Goal: Transaction & Acquisition: Purchase product/service

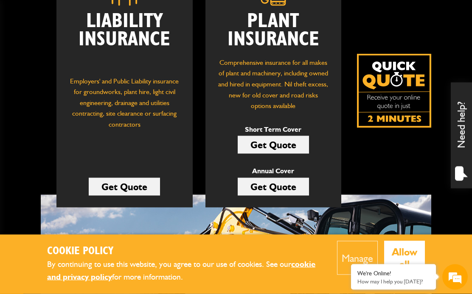
scroll to position [156, 0]
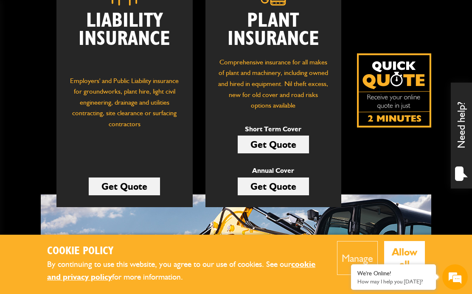
click at [290, 144] on link "Get Quote" at bounding box center [273, 145] width 71 height 18
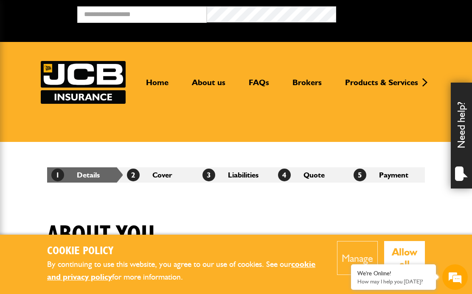
click at [409, 247] on button "Allow all" at bounding box center [404, 258] width 41 height 34
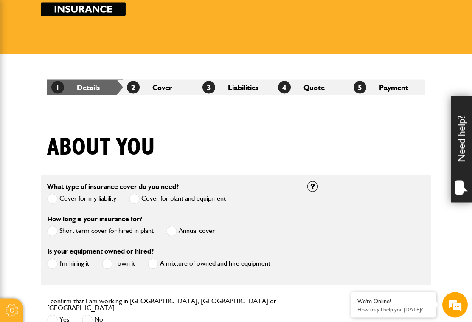
scroll to position [90, 0]
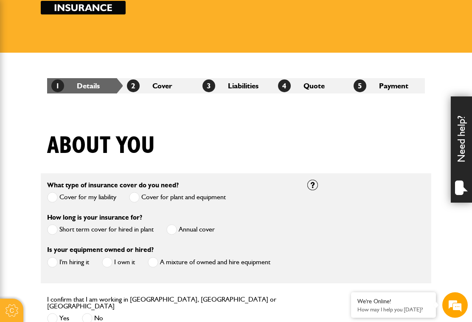
click at [59, 232] on label "Short term cover for hired in plant" at bounding box center [100, 229] width 106 height 11
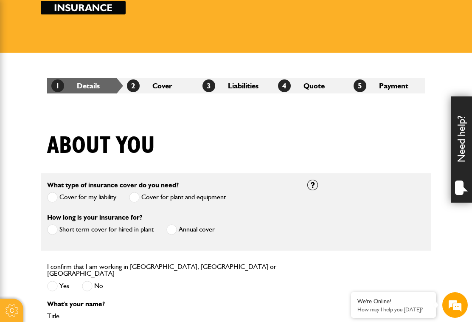
scroll to position [0, 0]
click at [58, 283] on label "Yes" at bounding box center [58, 285] width 22 height 11
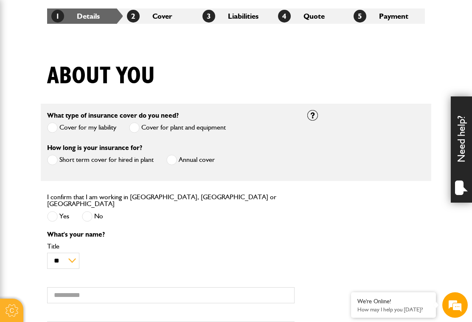
scroll to position [170, 0]
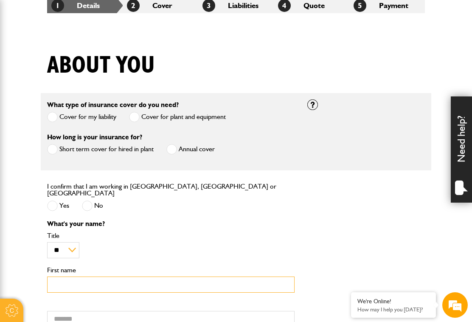
click at [214, 283] on input "First name" at bounding box center [170, 284] width 247 height 17
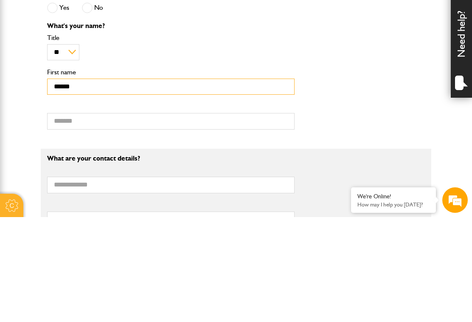
scroll to position [264, 0]
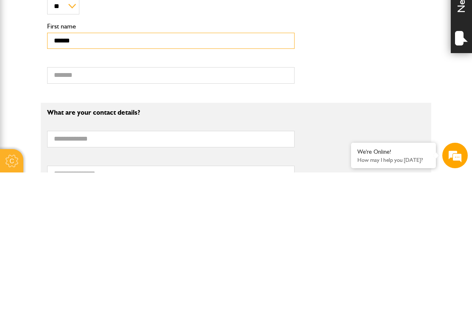
type input "******"
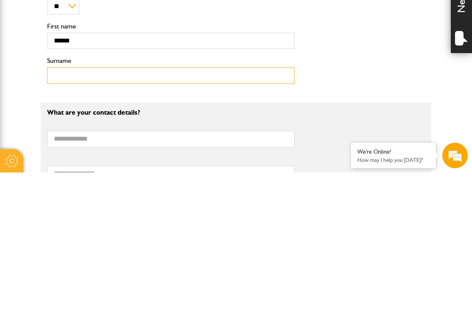
click at [123, 216] on input "Surname" at bounding box center [170, 224] width 247 height 17
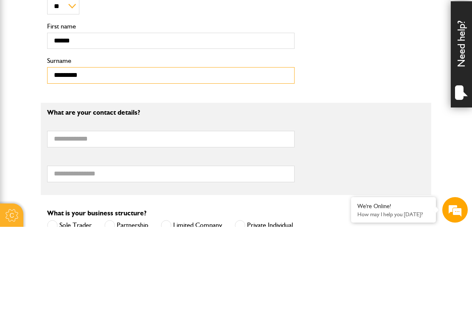
scroll to position [319, 0]
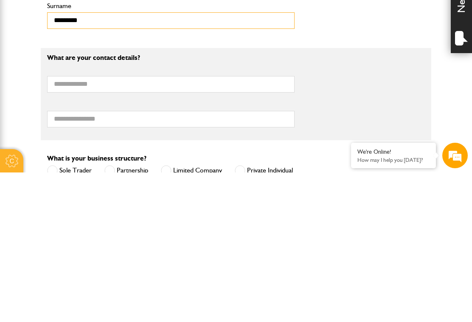
type input "********"
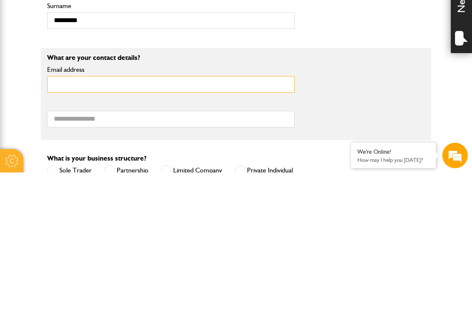
click at [121, 225] on input "Email address" at bounding box center [170, 233] width 247 height 17
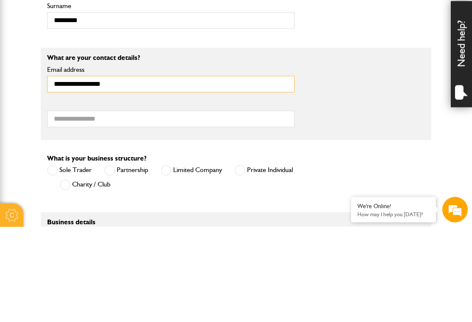
scroll to position [373, 0]
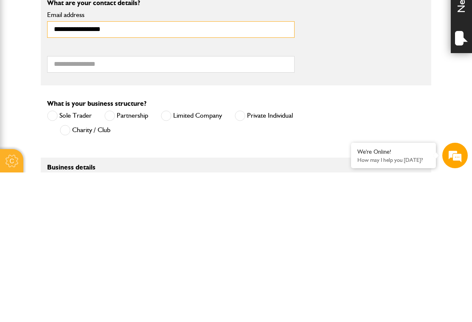
type input "**********"
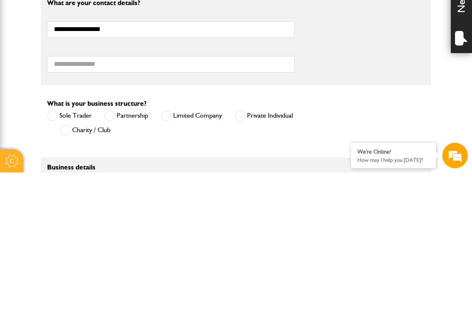
click at [171, 260] on span at bounding box center [166, 265] width 11 height 11
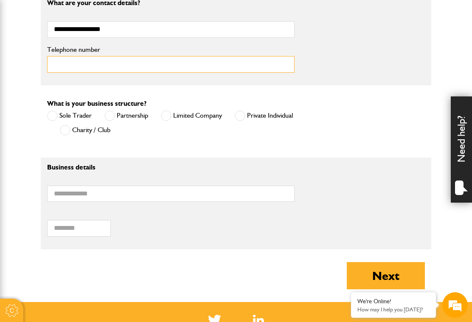
click at [115, 70] on input "Telephone number" at bounding box center [170, 64] width 247 height 17
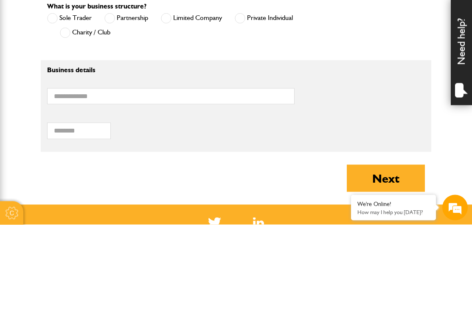
type input "**********"
click at [117, 185] on input "Business name" at bounding box center [170, 193] width 247 height 17
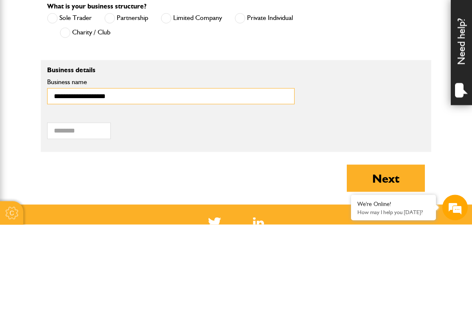
type input "**********"
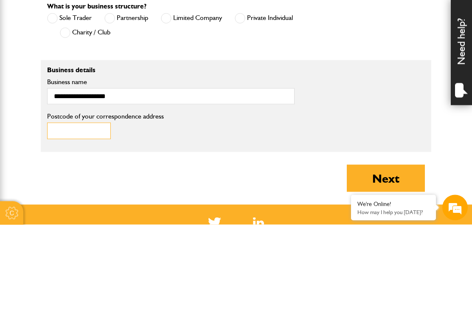
click at [97, 220] on input "Postcode of your correspondence address" at bounding box center [79, 228] width 64 height 17
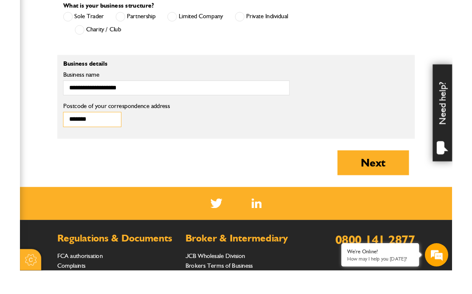
scroll to position [600, 0]
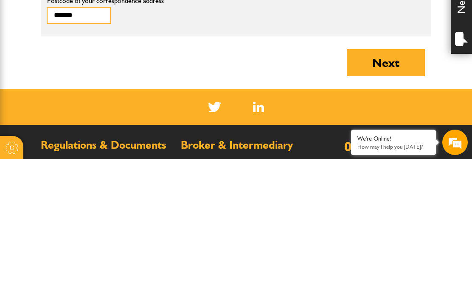
type input "*******"
click at [397, 184] on button "Next" at bounding box center [386, 197] width 78 height 27
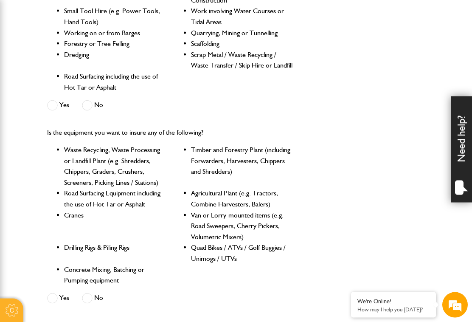
scroll to position [303, 0]
click at [93, 103] on label "No" at bounding box center [92, 105] width 21 height 11
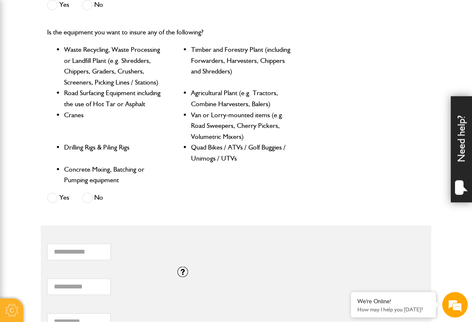
scroll to position [404, 0]
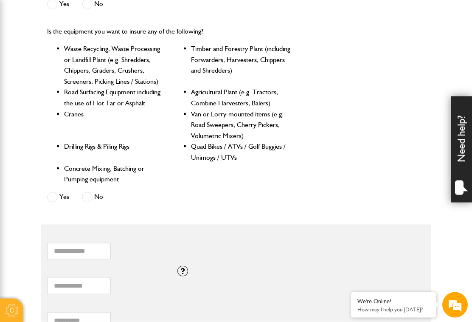
click at [90, 196] on span at bounding box center [87, 197] width 11 height 11
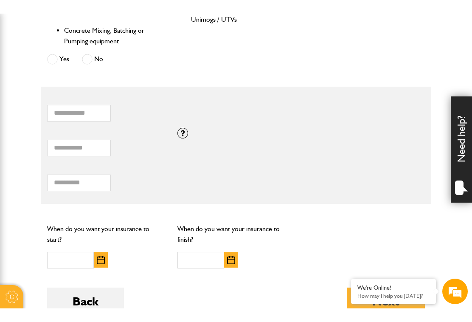
scroll to position [554, 0]
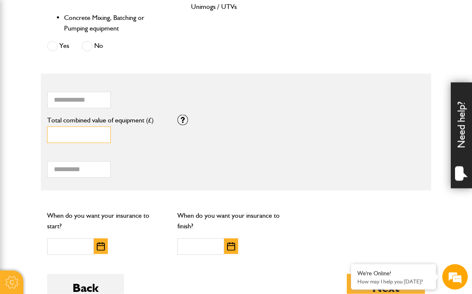
click at [88, 133] on input "*" at bounding box center [79, 135] width 64 height 17
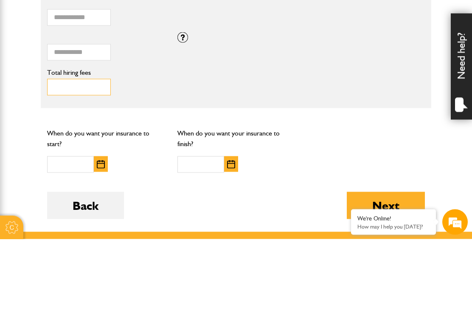
click at [89, 162] on input "Total hiring fees" at bounding box center [79, 170] width 64 height 17
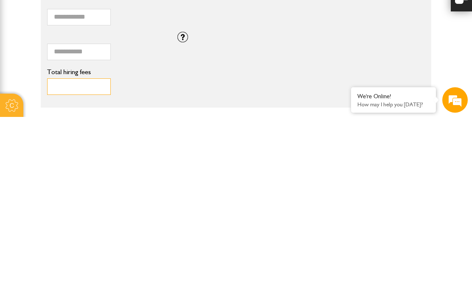
scroll to position [460, 0]
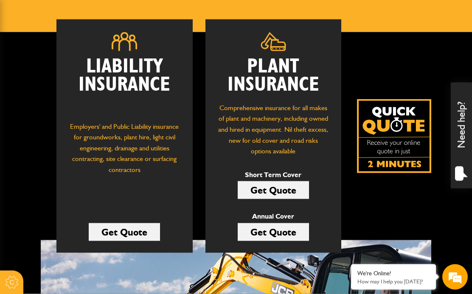
scroll to position [110, 0]
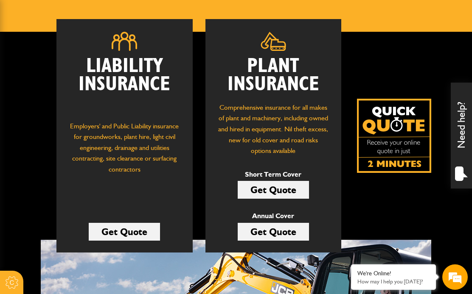
click at [297, 188] on link "Get Quote" at bounding box center [273, 190] width 71 height 18
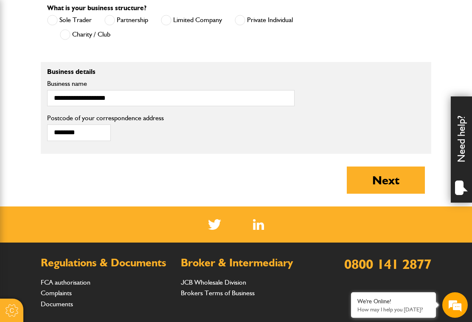
scroll to position [620, 0]
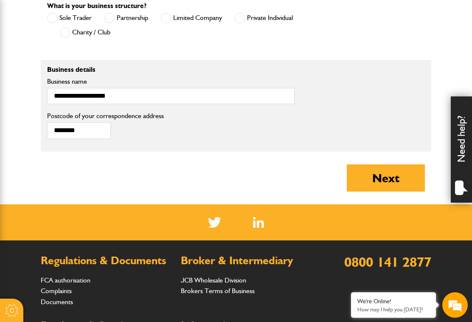
click at [394, 186] on button "Next" at bounding box center [386, 177] width 78 height 27
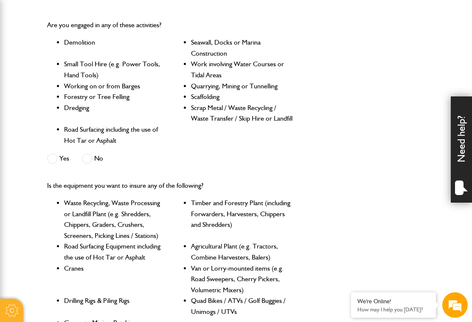
scroll to position [258, 0]
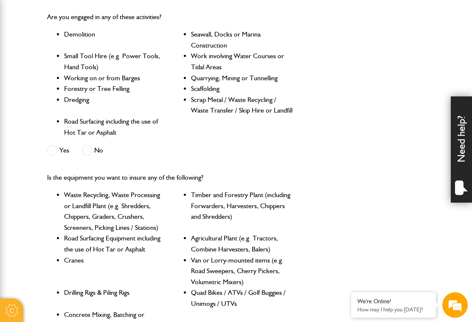
click at [92, 147] on span at bounding box center [87, 150] width 11 height 11
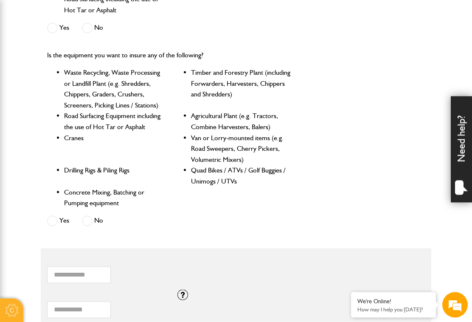
scroll to position [381, 0]
click at [92, 218] on span at bounding box center [87, 220] width 11 height 11
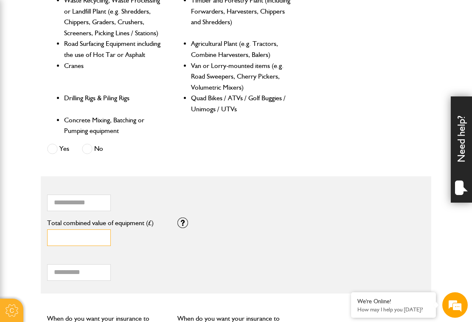
click at [81, 233] on input "*" at bounding box center [79, 237] width 64 height 17
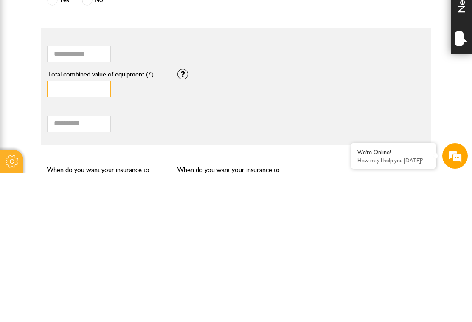
scroll to position [0, 0]
type input "*"
type input "*****"
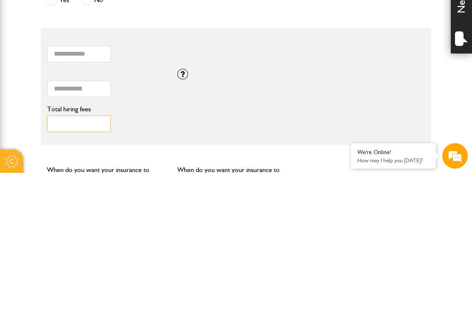
click at [95, 264] on input "Total hiring fees" at bounding box center [79, 272] width 64 height 17
type input "*"
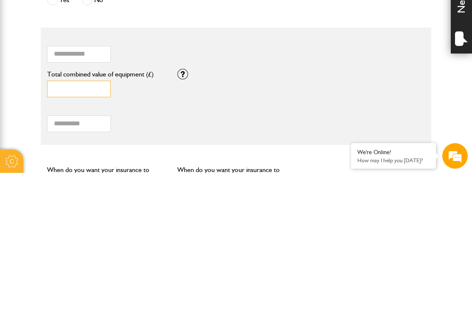
click at [52, 230] on input "*****" at bounding box center [79, 238] width 64 height 17
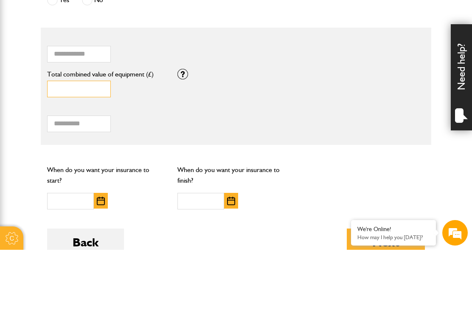
scroll to position [531, 0]
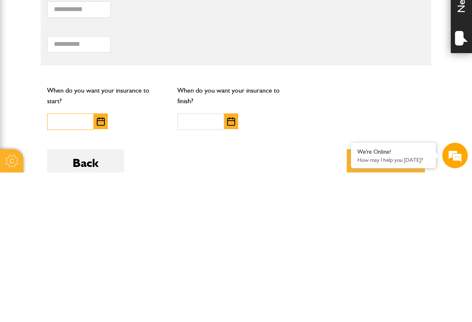
click at [76, 263] on input "text" at bounding box center [70, 271] width 47 height 17
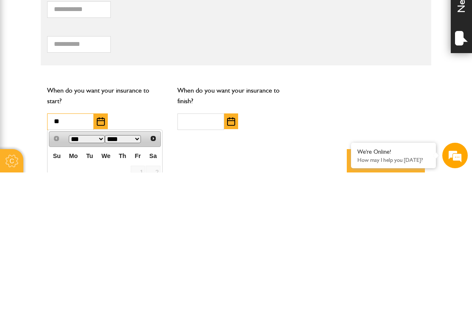
type input "**"
click at [207, 263] on input "text" at bounding box center [200, 271] width 47 height 17
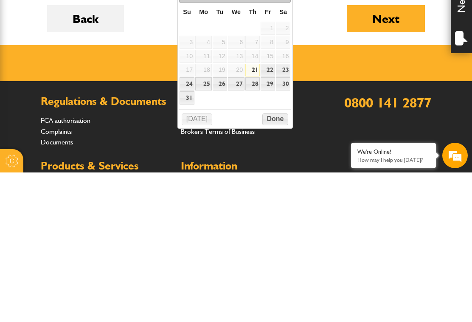
type input "**"
click at [279, 263] on button "Done" at bounding box center [275, 269] width 26 height 12
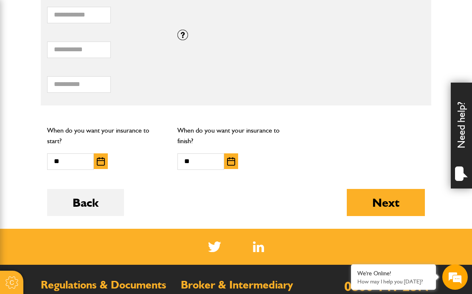
scroll to position [638, 0]
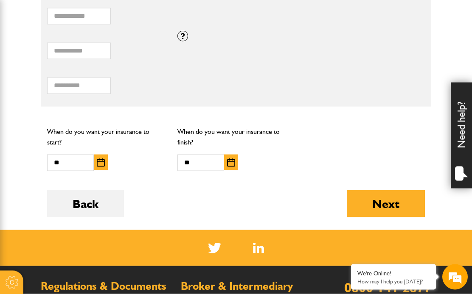
click at [393, 205] on button "Next" at bounding box center [386, 203] width 78 height 27
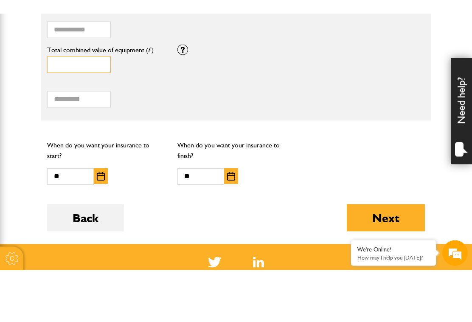
scroll to position [598, 0]
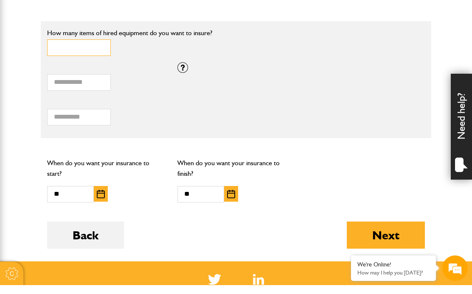
click at [73, 48] on input "*" at bounding box center [79, 56] width 64 height 17
type input "*"
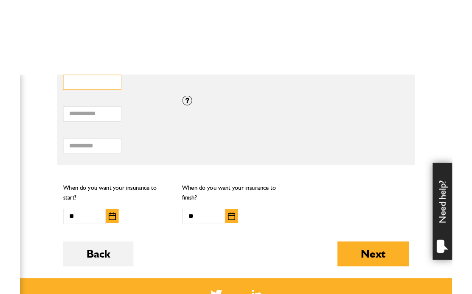
scroll to position [655, 0]
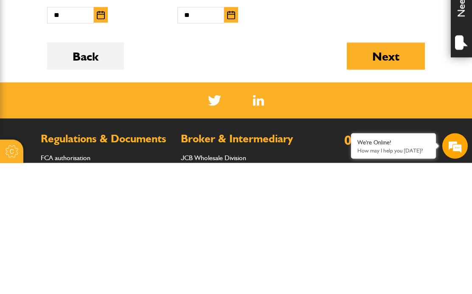
click at [387, 174] on button "Next" at bounding box center [386, 187] width 78 height 27
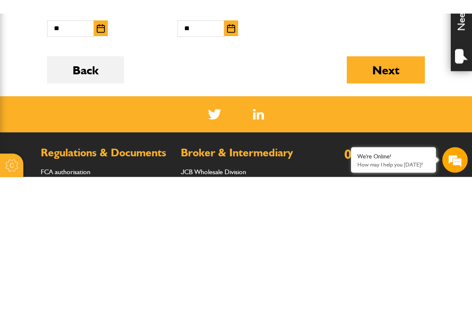
scroll to position [614, 0]
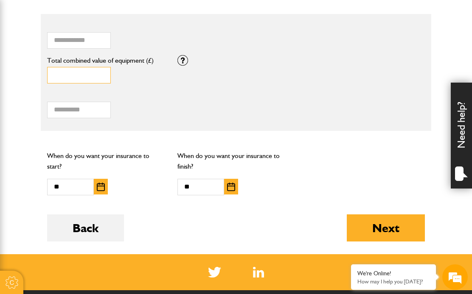
click at [87, 78] on input "Total combined value of equipment (£)" at bounding box center [79, 75] width 64 height 17
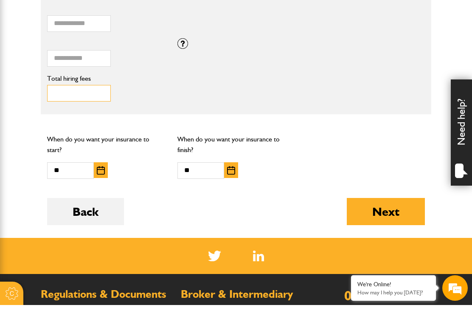
click at [87, 102] on input "Total hiring fees" at bounding box center [79, 110] width 64 height 17
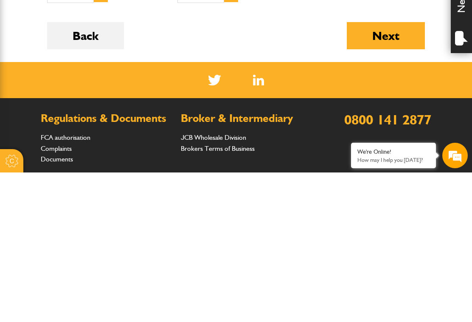
click at [391, 171] on button "Next" at bounding box center [386, 184] width 78 height 27
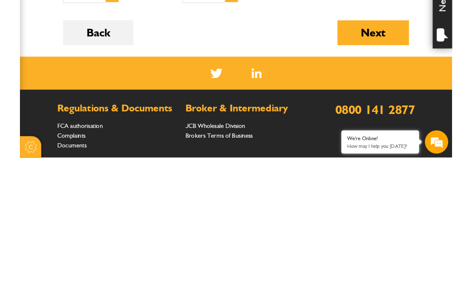
scroll to position [601, 0]
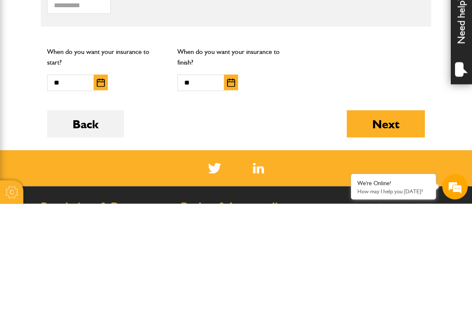
click at [383, 228] on button "Next" at bounding box center [386, 241] width 78 height 27
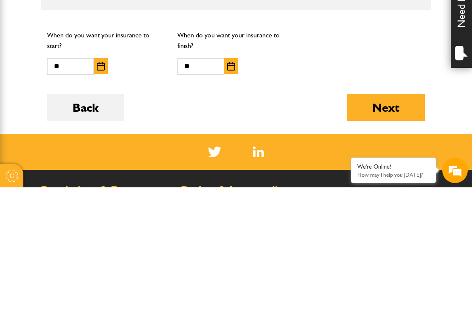
click at [390, 228] on button "Next" at bounding box center [386, 241] width 78 height 27
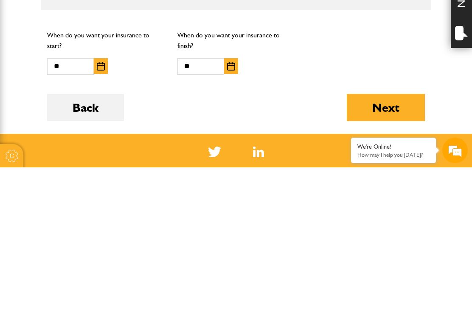
scroll to position [582, 0]
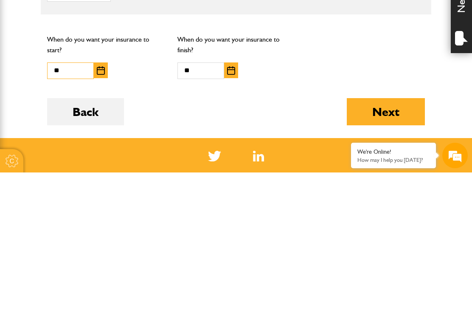
click at [75, 212] on input "**" at bounding box center [70, 220] width 47 height 17
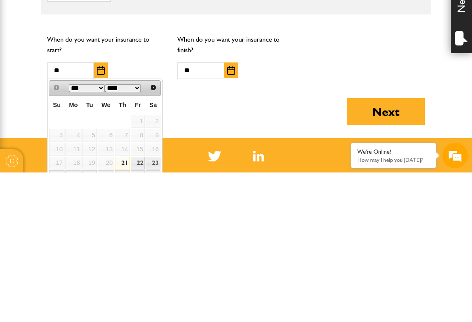
click at [86, 233] on select "*** ***" at bounding box center [87, 237] width 36 height 8
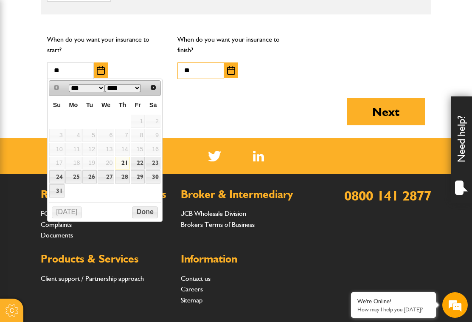
click at [209, 70] on input "**" at bounding box center [200, 70] width 47 height 17
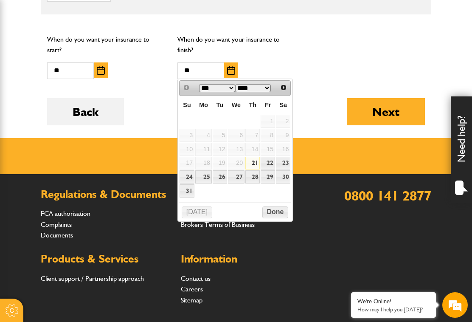
click at [213, 89] on select "*** ***" at bounding box center [217, 88] width 36 height 8
click at [281, 216] on button "Done" at bounding box center [275, 212] width 26 height 12
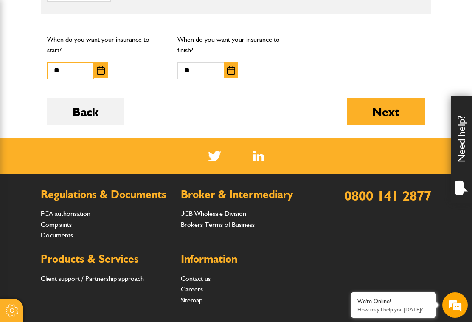
click at [78, 73] on input "**" at bounding box center [70, 70] width 47 height 17
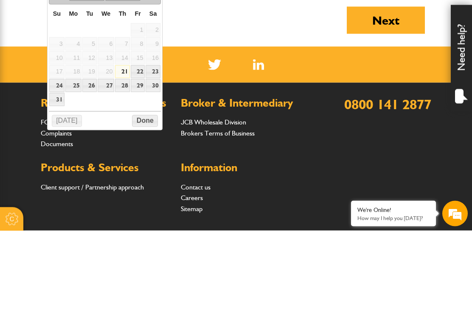
click at [148, 206] on button "Done" at bounding box center [145, 212] width 26 height 12
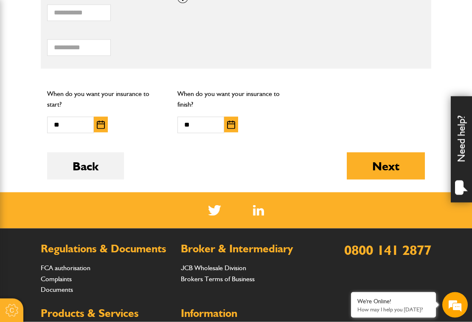
scroll to position [676, 0]
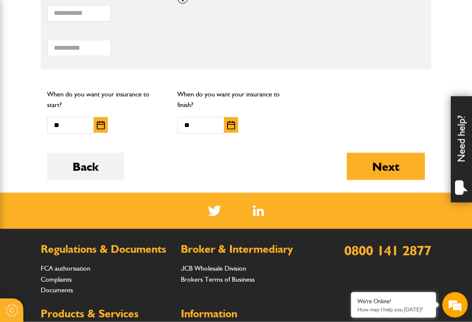
click at [392, 162] on button "Next" at bounding box center [386, 166] width 78 height 27
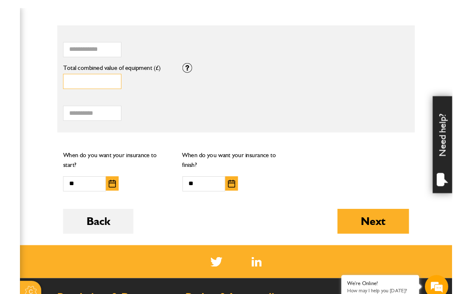
scroll to position [612, 0]
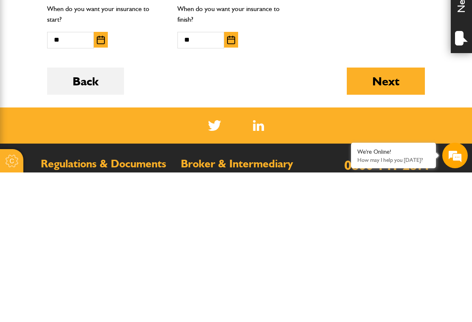
click at [386, 217] on button "Next" at bounding box center [386, 230] width 78 height 27
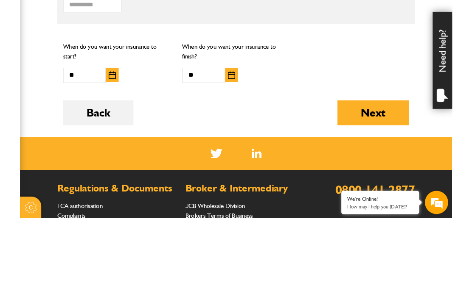
scroll to position [637, 0]
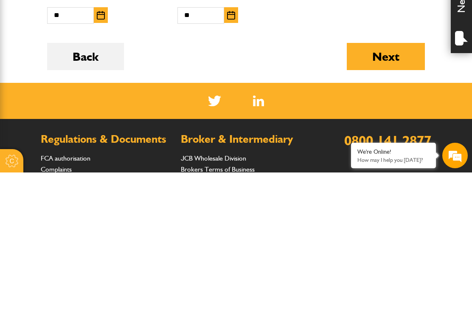
click at [392, 192] on button "Next" at bounding box center [386, 205] width 78 height 27
click at [391, 192] on button "Next" at bounding box center [386, 205] width 78 height 27
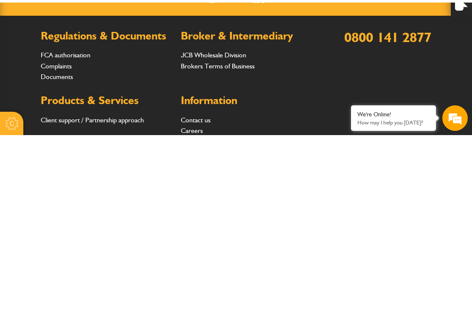
scroll to position [708, 0]
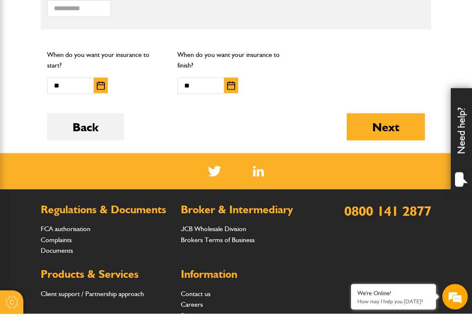
click at [395, 128] on button "Next" at bounding box center [386, 134] width 78 height 27
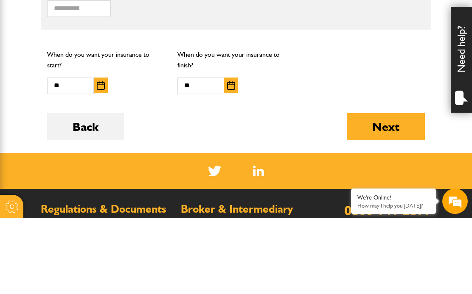
scroll to position [640, 0]
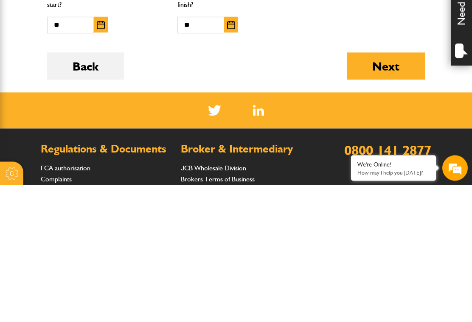
click at [398, 189] on button "Next" at bounding box center [386, 202] width 78 height 27
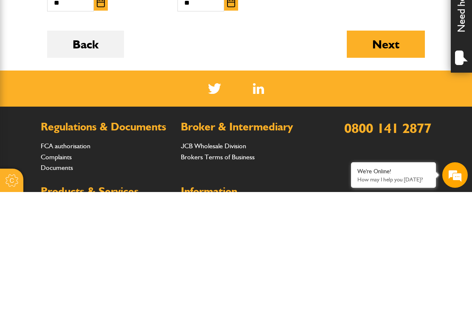
scroll to position [671, 0]
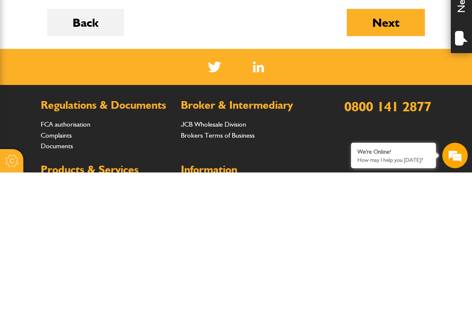
click at [459, 293] on em at bounding box center [454, 304] width 23 height 23
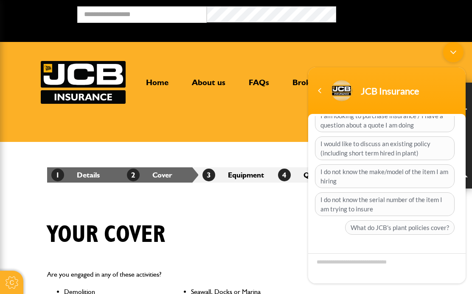
scroll to position [88, 0]
click at [460, 48] on div "Minimize live chat window" at bounding box center [453, 52] width 20 height 20
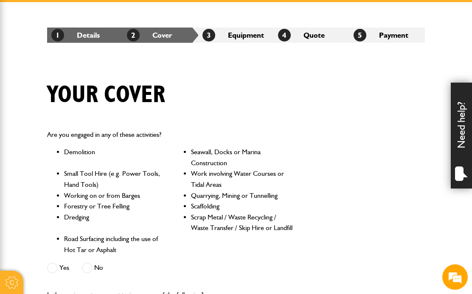
scroll to position [133, 0]
